Goal: Use online tool/utility

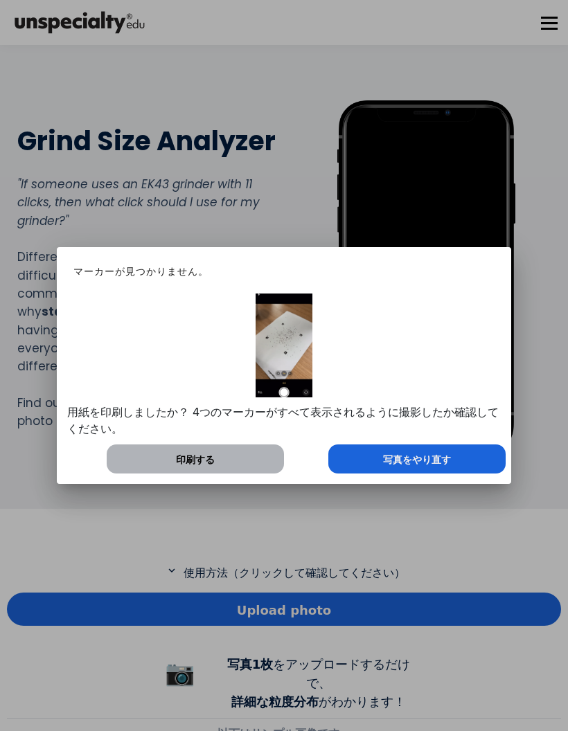
scroll to position [691547, 692019]
click at [486, 456] on div "写真をやり直す" at bounding box center [416, 459] width 177 height 29
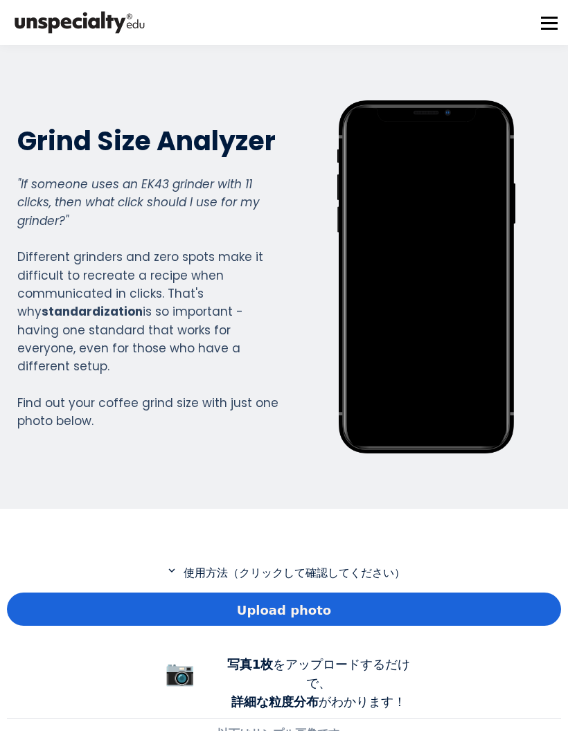
click at [519, 599] on div "Upload photo" at bounding box center [284, 609] width 554 height 33
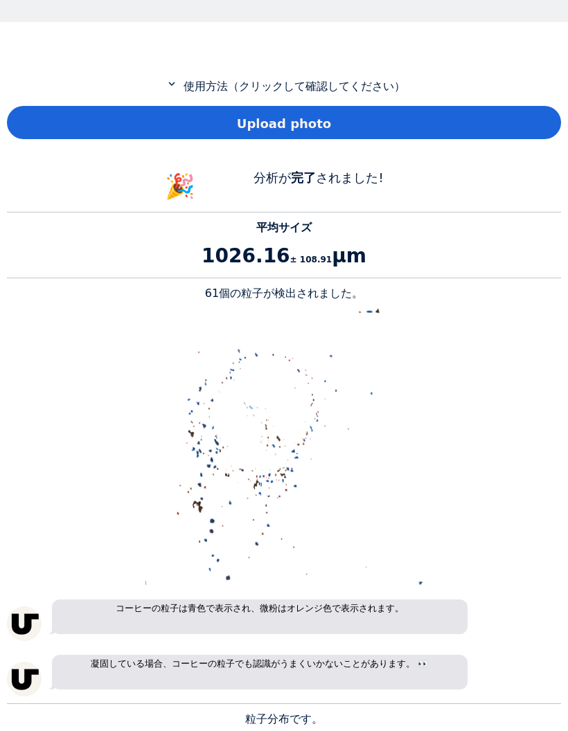
scroll to position [446, 0]
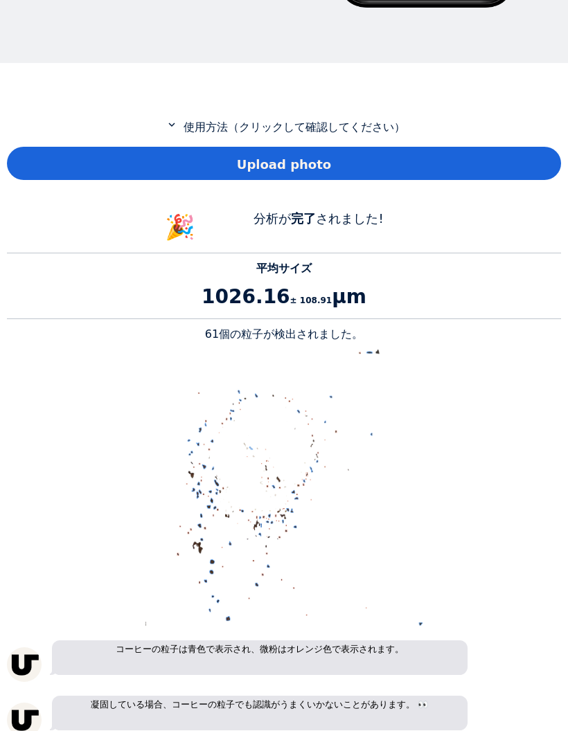
click at [533, 172] on div "Upload photo" at bounding box center [284, 163] width 554 height 33
click at [359, 245] on app-grind-compass "expand_more 使用方法（クリックして確認してください） Upload photo 🎉 分析が 完了 されました! 平均サイズ 1026.16 ± 1…" at bounding box center [284, 711] width 554 height 1186
click at [522, 171] on div "Upload photo" at bounding box center [284, 163] width 554 height 33
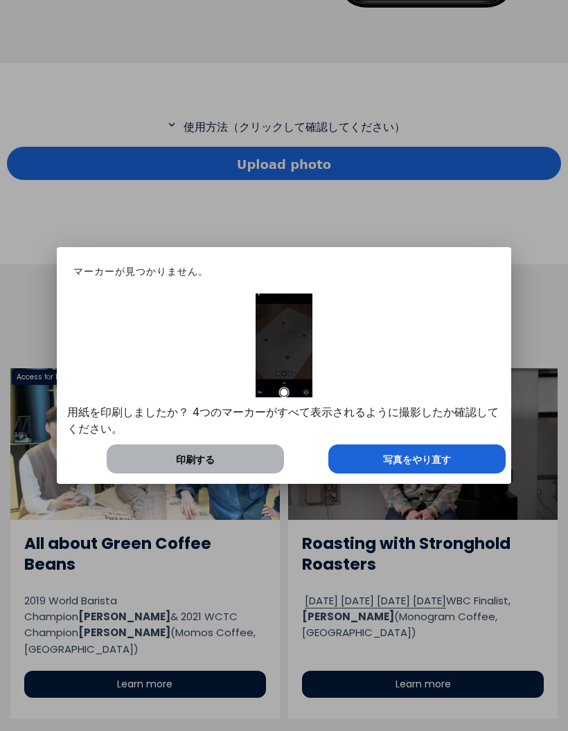
click at [467, 463] on div "写真をやり直す" at bounding box center [416, 459] width 177 height 29
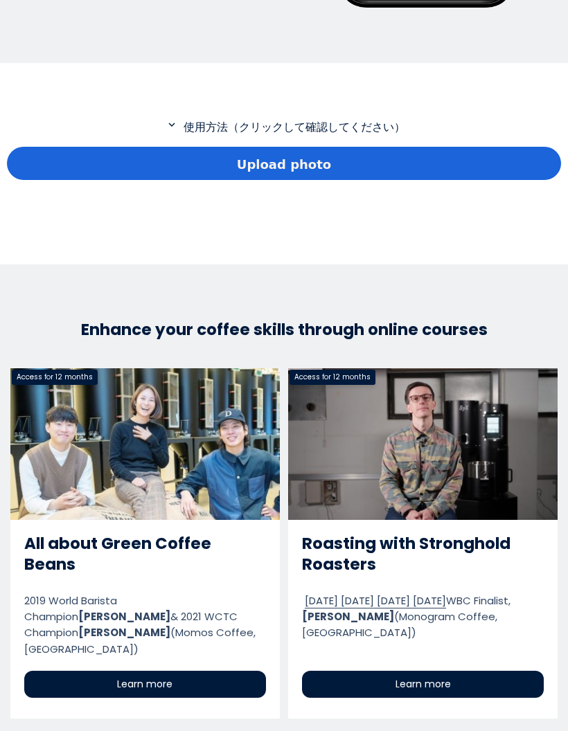
click at [516, 170] on div "Upload photo" at bounding box center [284, 163] width 554 height 33
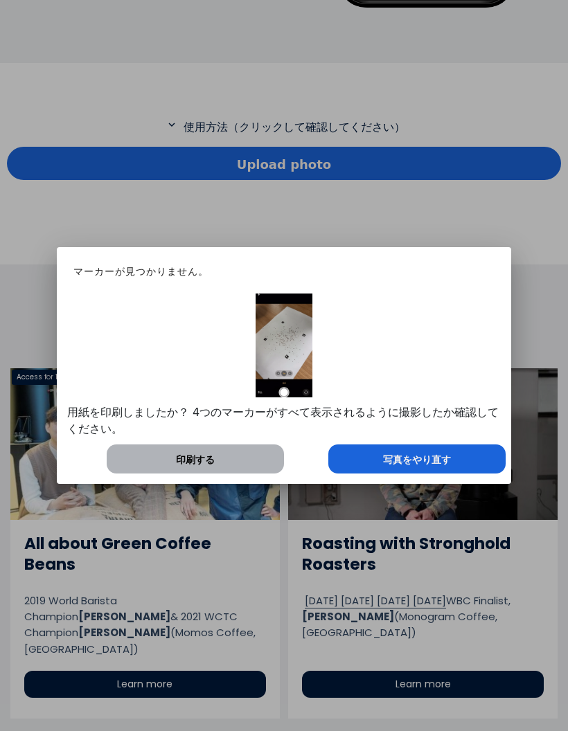
click at [474, 470] on div "写真をやり直す" at bounding box center [416, 459] width 177 height 29
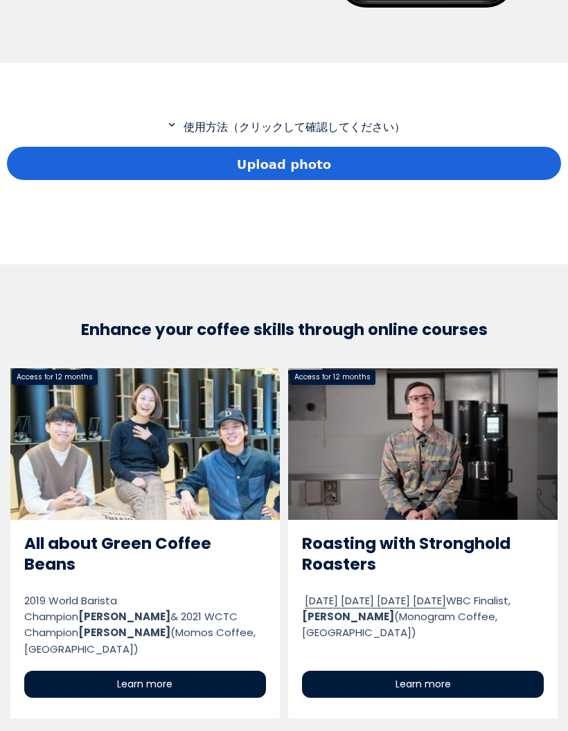
click at [516, 152] on div "Upload photo" at bounding box center [284, 163] width 554 height 33
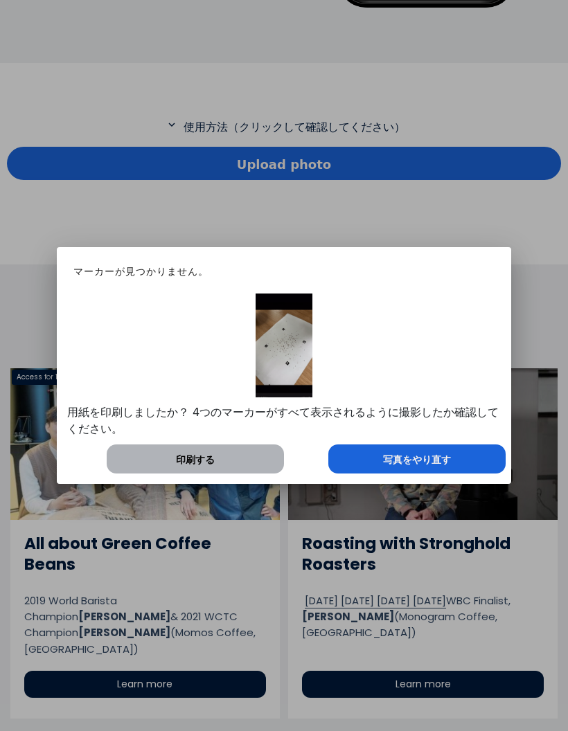
click at [486, 473] on div "写真をやり直す" at bounding box center [416, 459] width 177 height 29
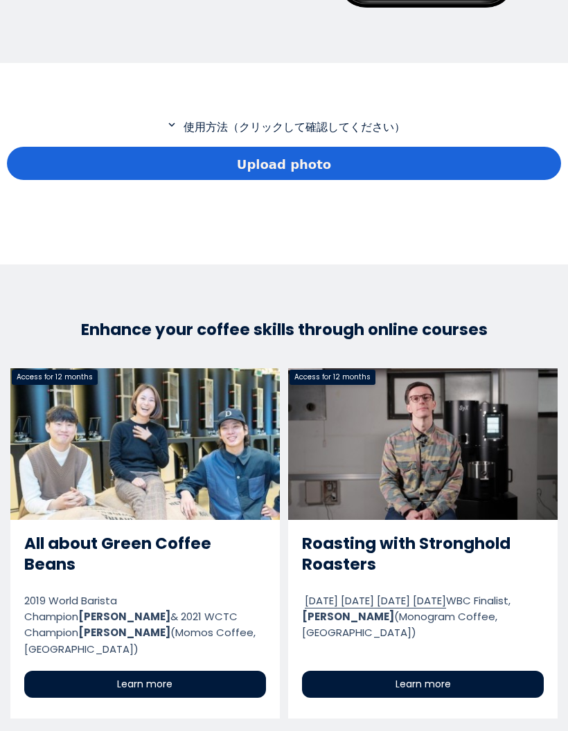
click at [506, 159] on div "Upload photo" at bounding box center [284, 163] width 554 height 33
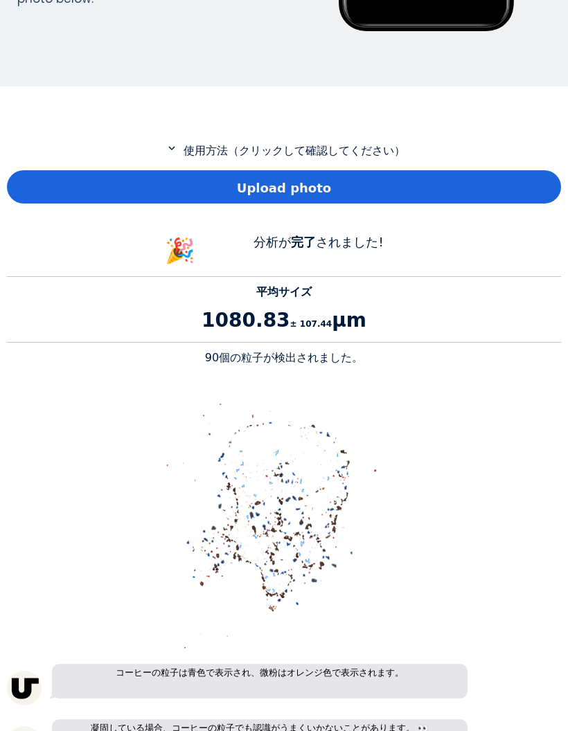
scroll to position [427, 0]
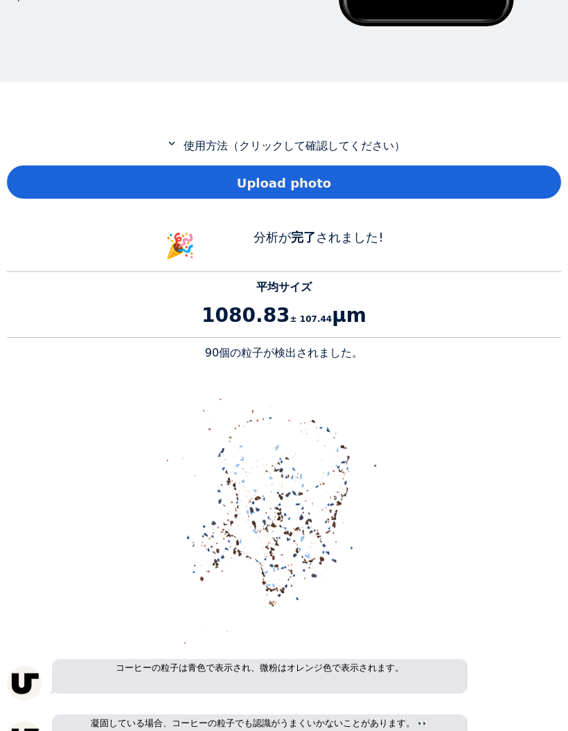
click at [512, 175] on div "Upload photo" at bounding box center [284, 182] width 554 height 33
click at [525, 192] on div "Upload photo" at bounding box center [284, 182] width 554 height 33
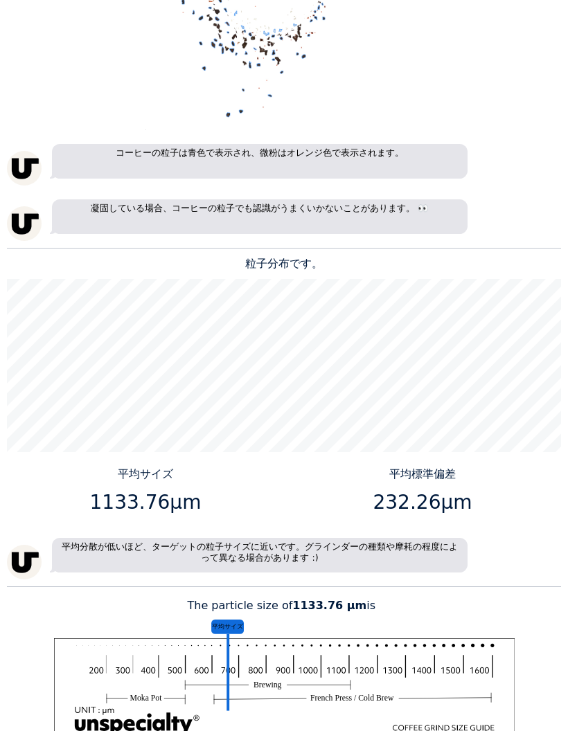
scroll to position [943, 0]
